Goal: Book appointment/travel/reservation

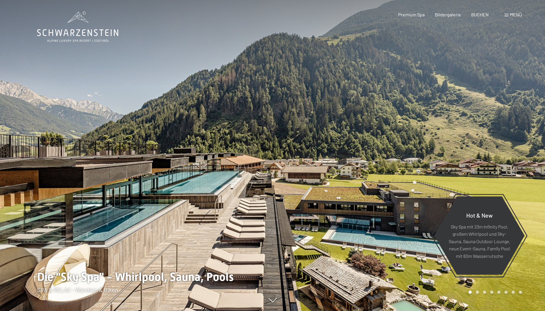
click at [513, 15] on span "Menü" at bounding box center [516, 14] width 12 height 5
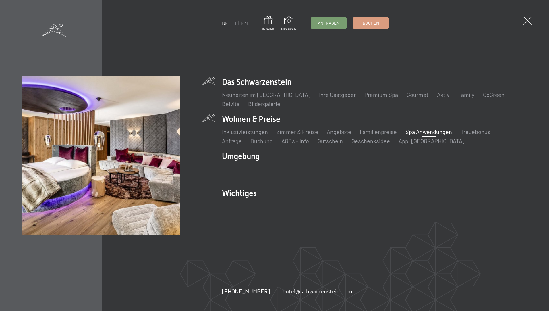
click at [428, 131] on link "Spa Anwendungen" at bounding box center [429, 131] width 47 height 7
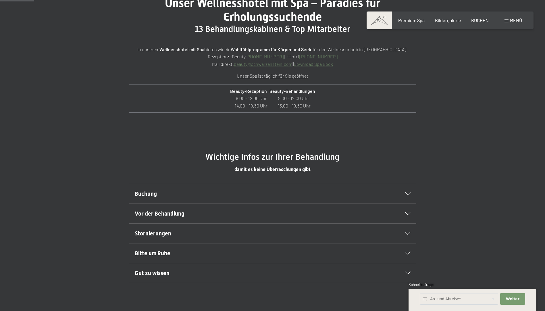
scroll to position [287, 0]
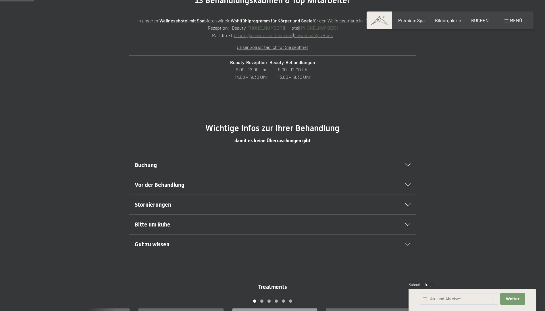
click at [406, 162] on div "Buchung" at bounding box center [273, 165] width 276 height 20
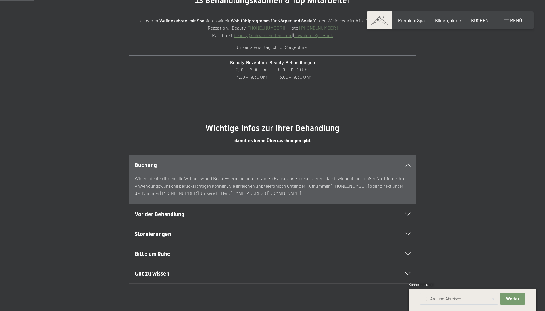
click at [405, 171] on div "Buchung" at bounding box center [273, 165] width 276 height 20
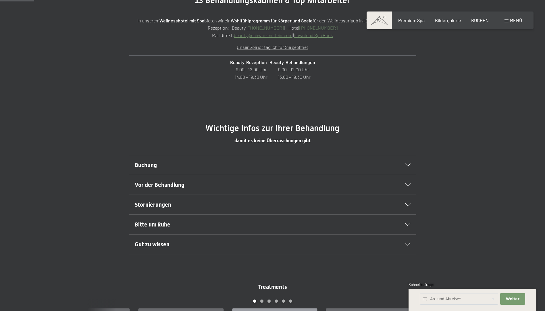
click at [405, 171] on div "Buchung" at bounding box center [273, 165] width 276 height 20
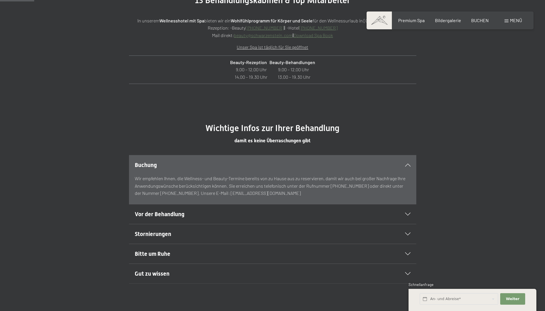
click at [405, 171] on div "Buchung" at bounding box center [273, 165] width 276 height 20
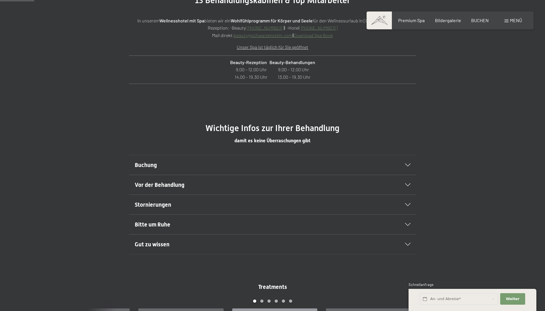
click at [404, 185] on div at bounding box center [404, 184] width 13 height 3
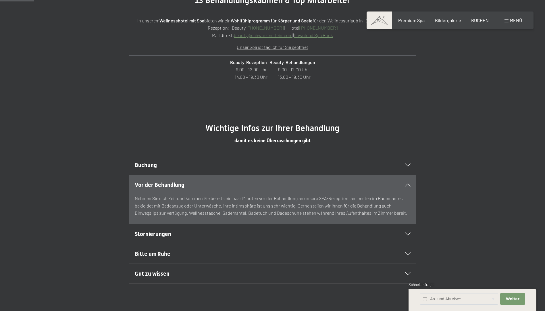
click at [404, 185] on div at bounding box center [404, 184] width 13 height 3
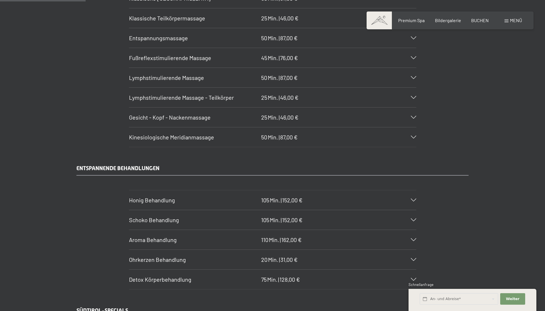
scroll to position [718, 0]
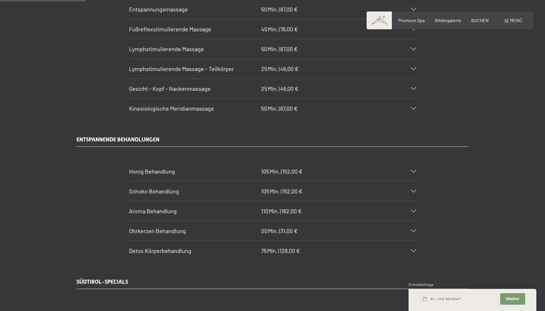
click at [414, 170] on icon at bounding box center [413, 171] width 5 height 3
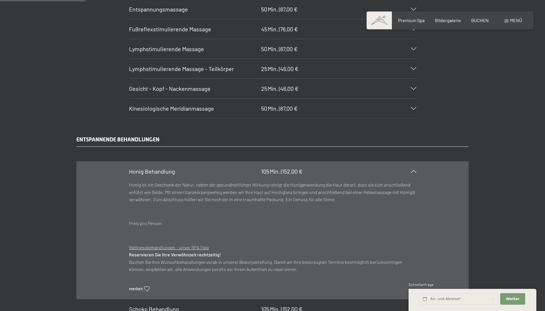
click at [414, 170] on icon at bounding box center [413, 171] width 5 height 3
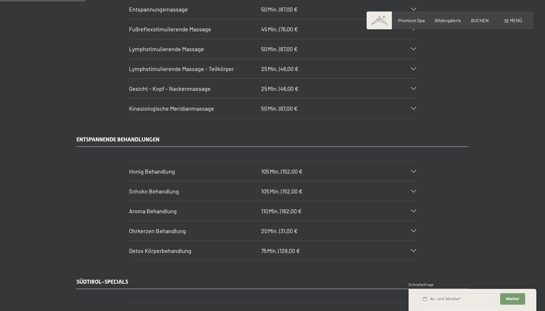
click at [413, 194] on div "Schoko Behandlung 105 Min. | 152,00 €" at bounding box center [272, 191] width 287 height 20
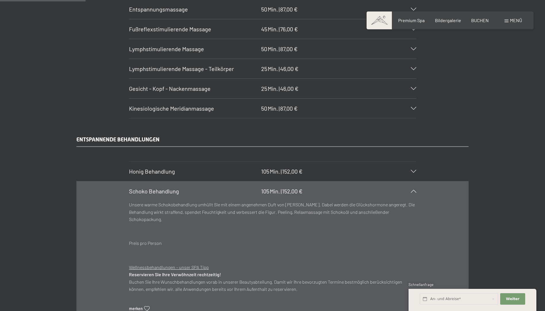
click at [413, 194] on div "Schoko Behandlung 105 Min. | 152,00 €" at bounding box center [272, 191] width 287 height 20
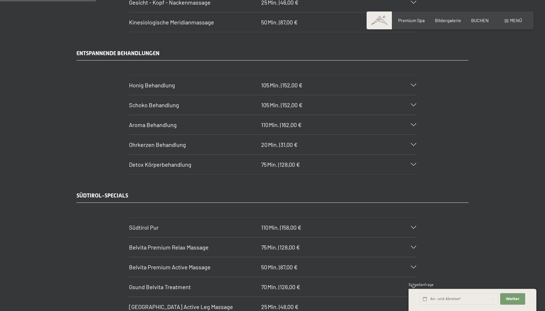
scroll to position [833, 0]
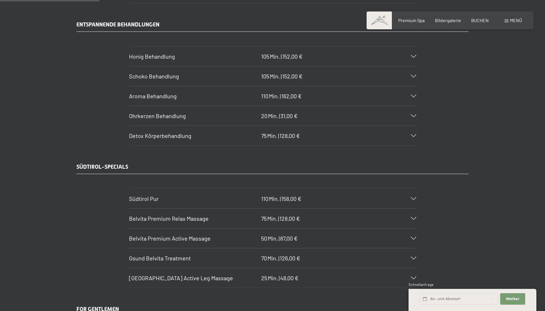
click at [415, 134] on icon at bounding box center [413, 135] width 5 height 3
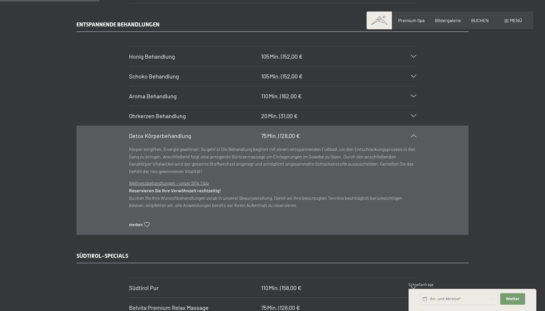
click at [413, 136] on icon at bounding box center [413, 135] width 5 height 3
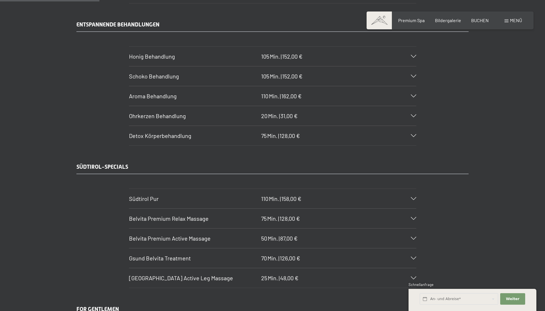
scroll to position [862, 0]
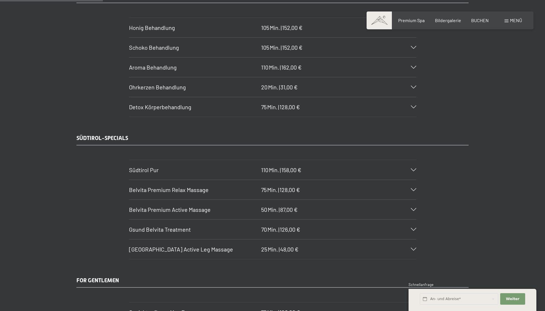
click at [410, 171] on div at bounding box center [410, 169] width 13 height 3
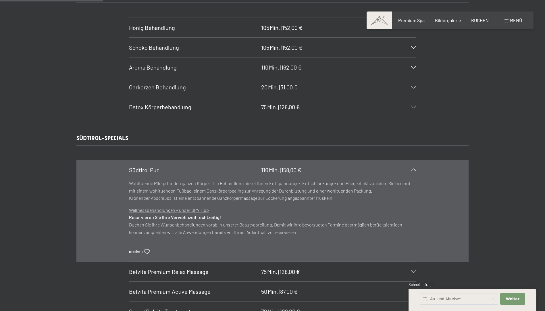
click at [405, 171] on div at bounding box center [410, 169] width 13 height 3
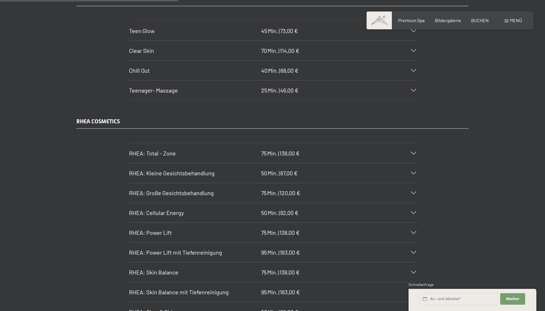
scroll to position [1522, 0]
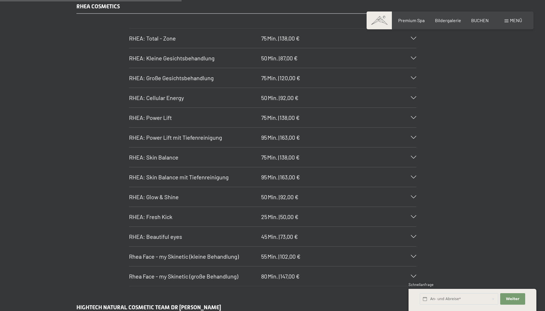
click at [409, 196] on div at bounding box center [410, 196] width 13 height 3
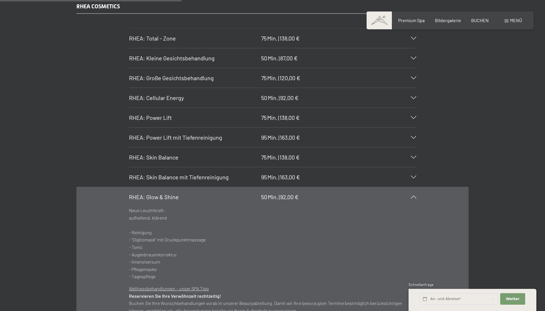
click at [409, 196] on div at bounding box center [410, 196] width 13 height 3
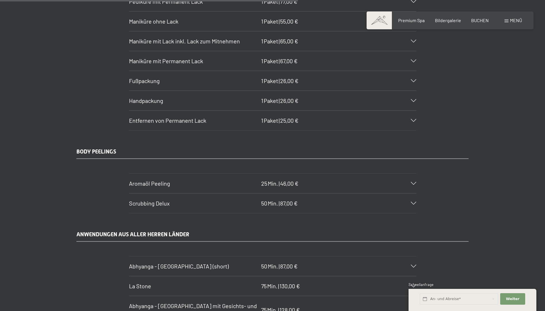
scroll to position [2528, 0]
